Goal: Navigation & Orientation: Find specific page/section

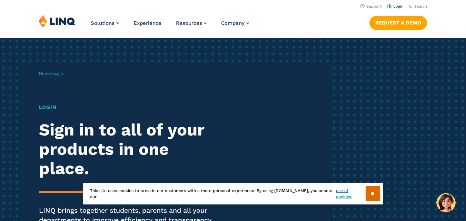
click at [398, 6] on link "Login" at bounding box center [395, 6] width 16 height 4
click at [371, 188] on input "**" at bounding box center [372, 193] width 14 height 15
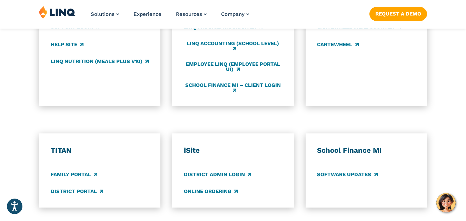
scroll to position [443, 0]
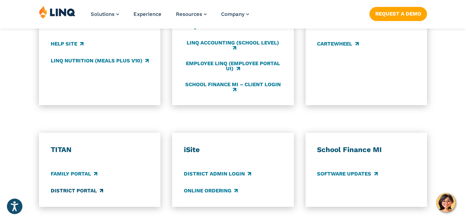
click at [63, 194] on link "District Portal" at bounding box center [77, 191] width 52 height 8
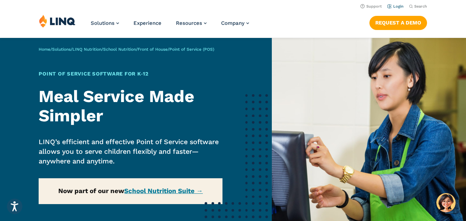
click at [401, 8] on link "Login" at bounding box center [395, 6] width 16 height 4
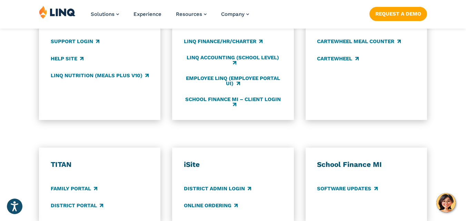
scroll to position [445, 0]
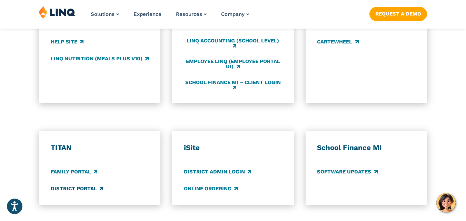
click at [90, 187] on link "District Portal" at bounding box center [77, 189] width 52 height 8
